Goal: Information Seeking & Learning: Check status

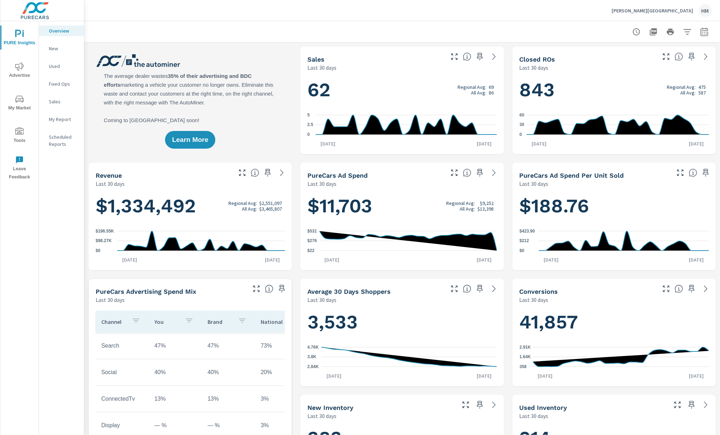
click at [23, 71] on icon "nav menu" at bounding box center [19, 66] width 8 height 8
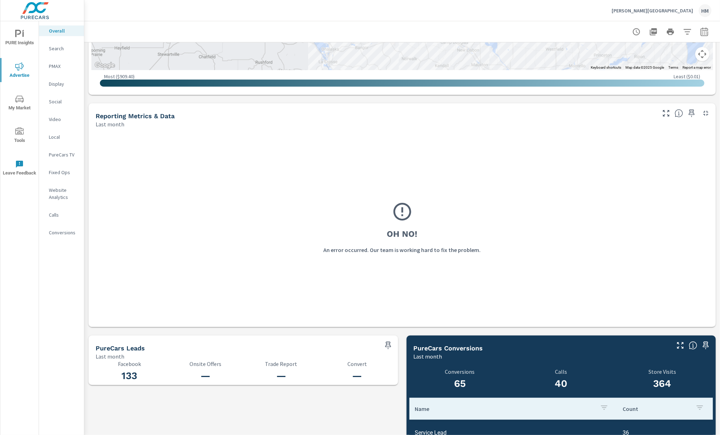
scroll to position [594, 0]
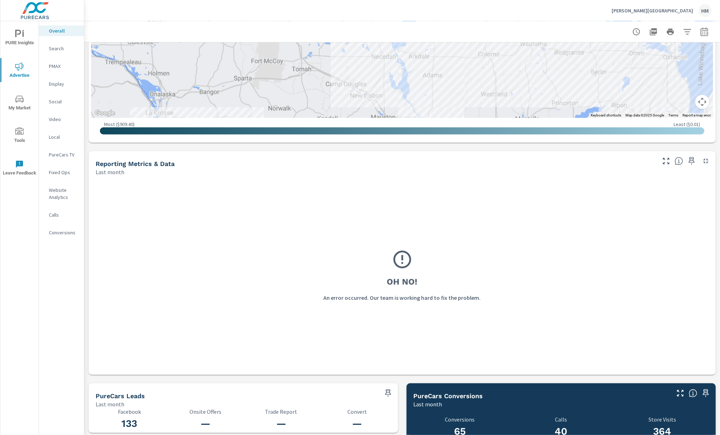
scroll to position [286, 0]
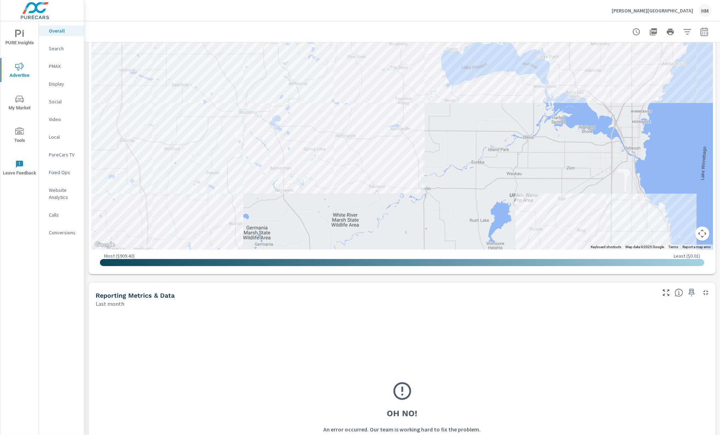
click at [704, 28] on icon "button" at bounding box center [704, 32] width 8 height 8
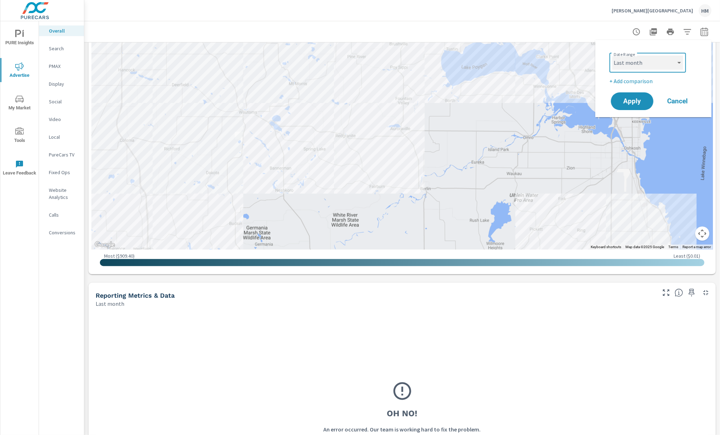
select select "Month to date"
click at [618, 98] on span "Apply" at bounding box center [632, 101] width 29 height 7
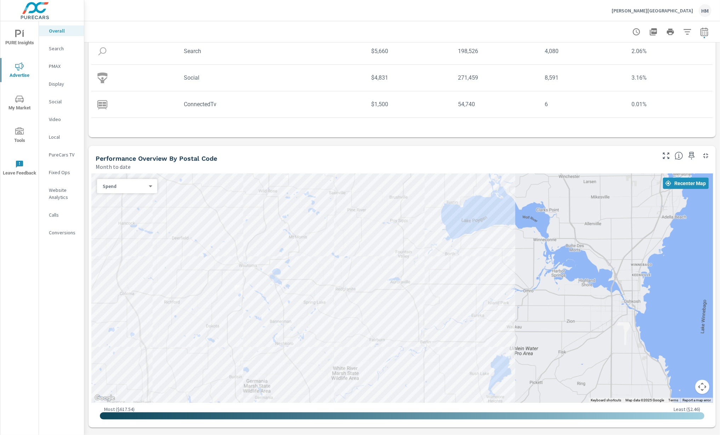
scroll to position [569, 0]
